Goal: Task Accomplishment & Management: Manage account settings

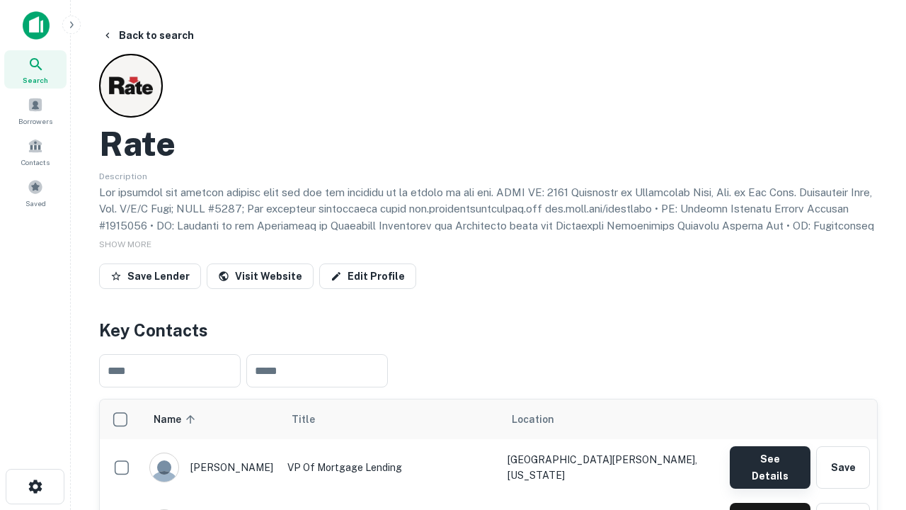
click at [770, 460] on button "See Details" at bounding box center [770, 467] width 81 height 42
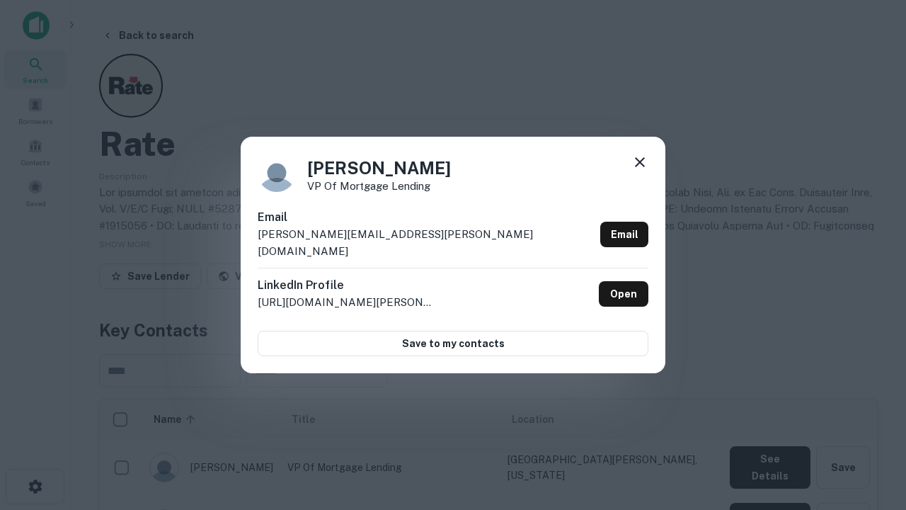
click at [640, 171] on icon at bounding box center [640, 162] width 17 height 17
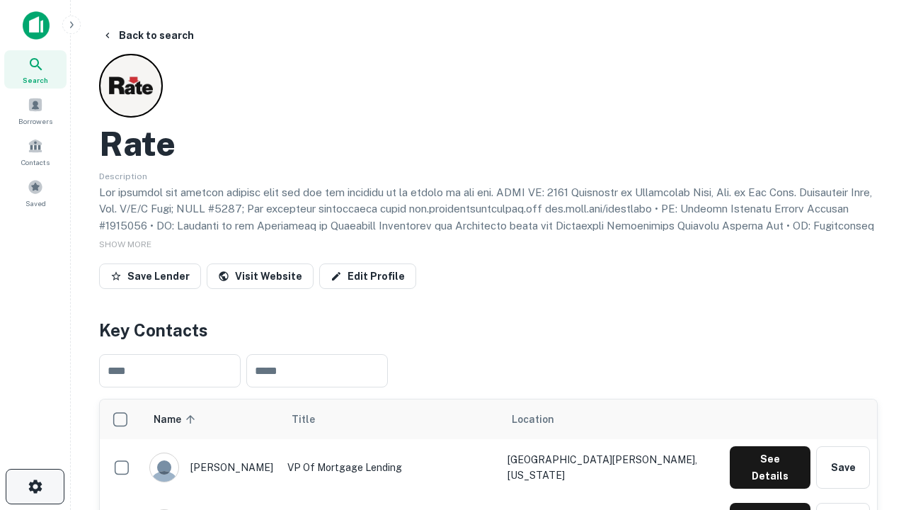
click at [35, 486] on icon "button" at bounding box center [35, 486] width 17 height 17
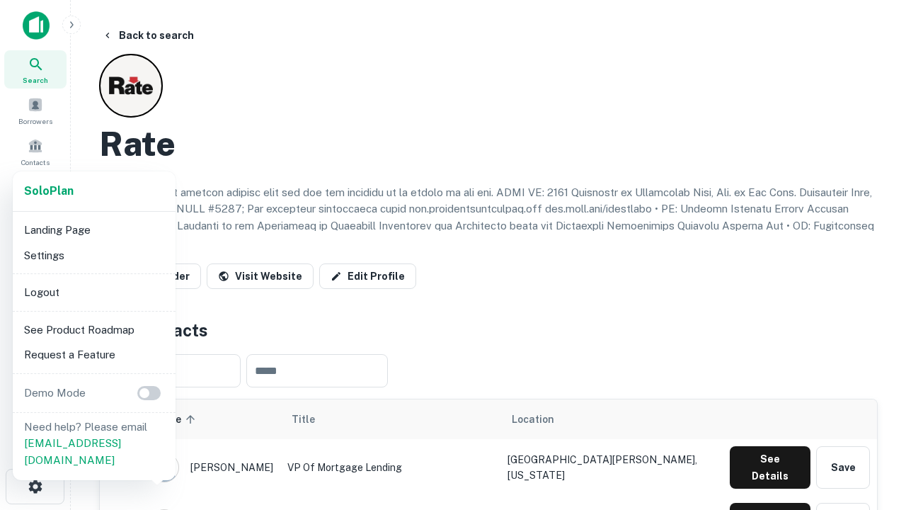
click at [93, 292] on li "Logout" at bounding box center [94, 292] width 152 height 25
